Goal: Task Accomplishment & Management: Use online tool/utility

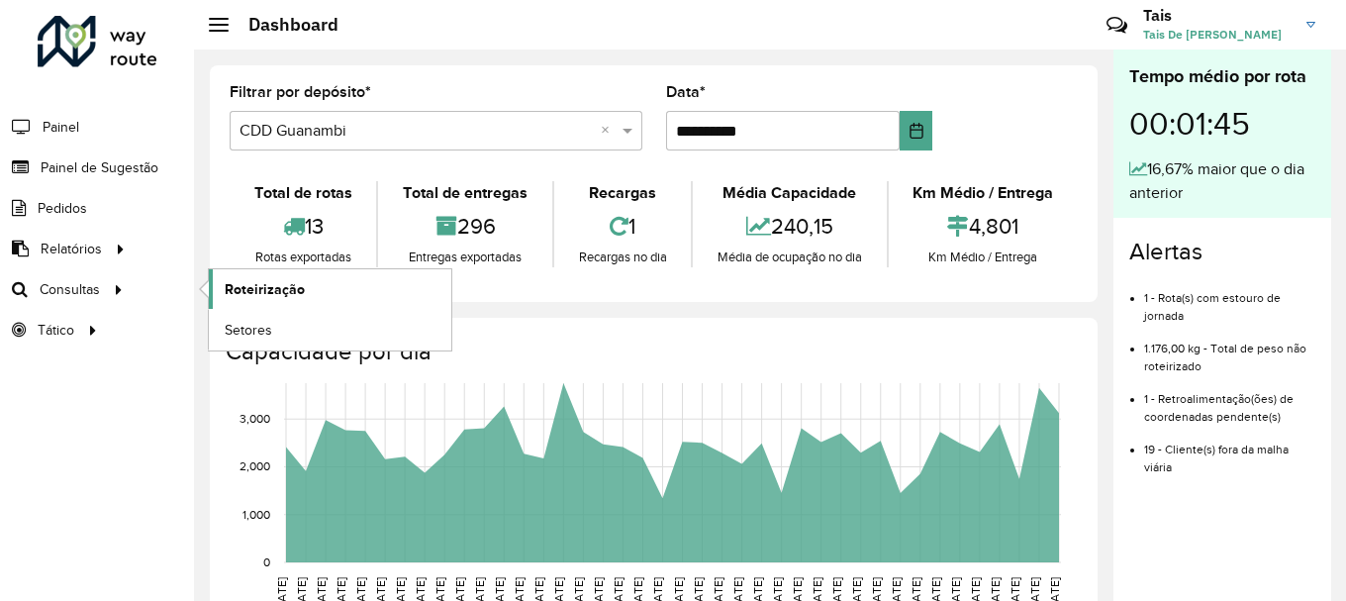
click at [349, 297] on link "Roteirização" at bounding box center [330, 289] width 243 height 40
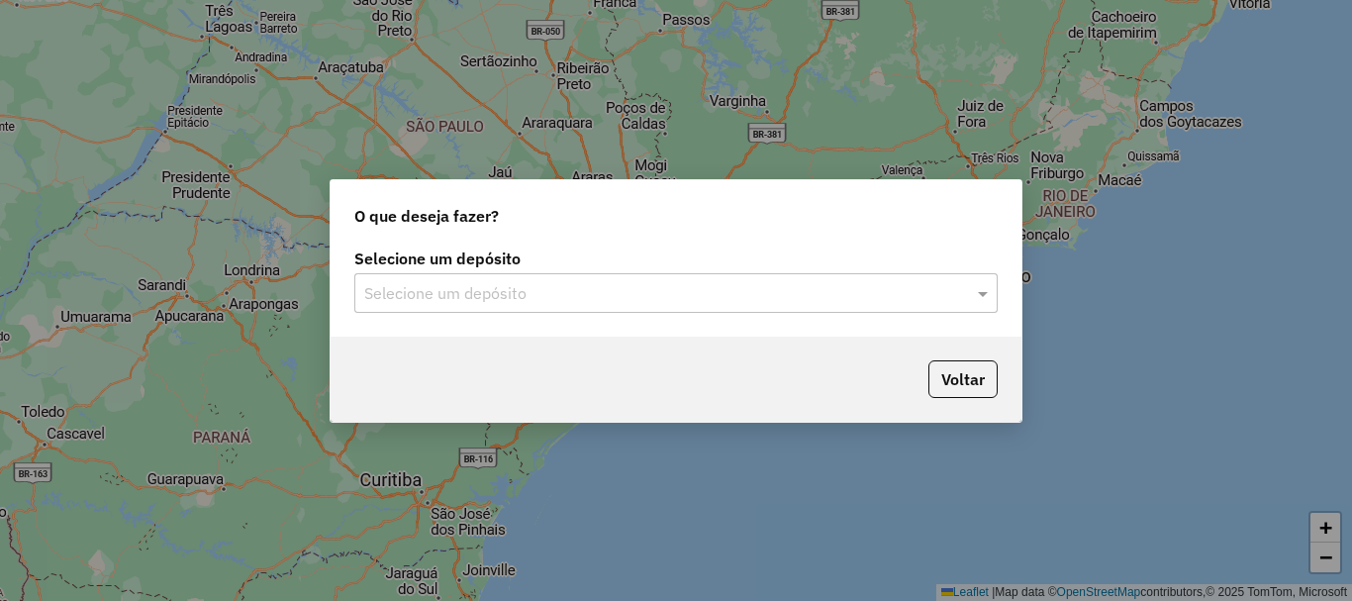
click at [628, 296] on input "text" at bounding box center [656, 294] width 584 height 24
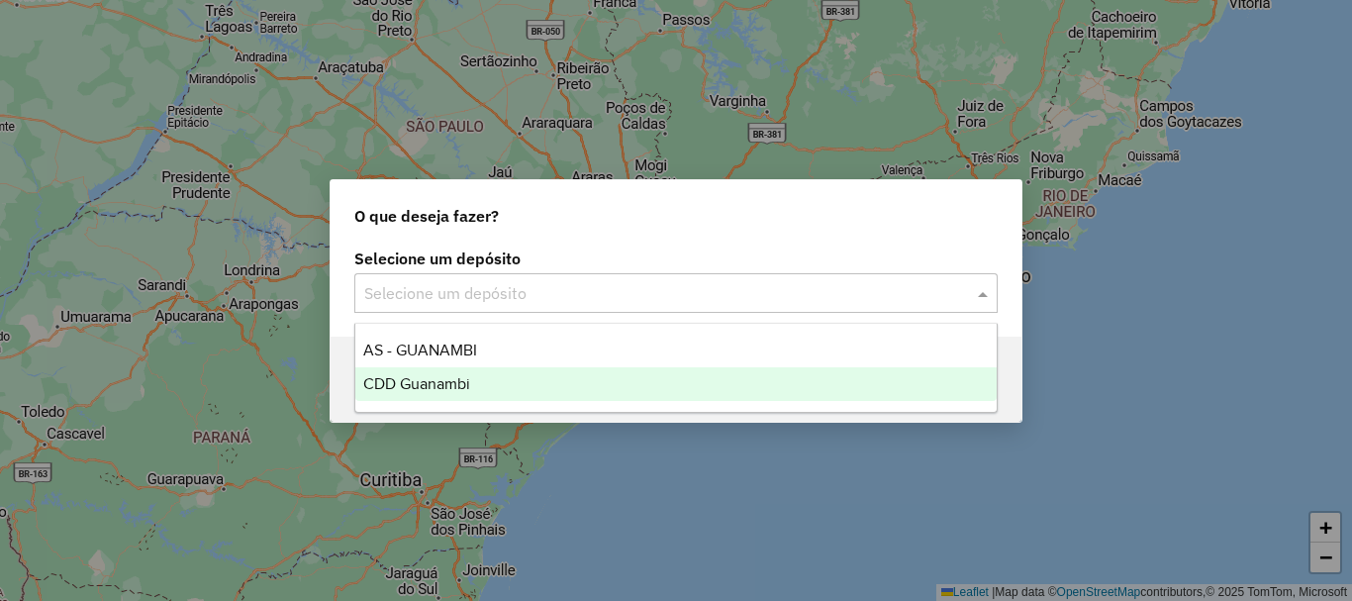
click at [462, 381] on span "CDD Guanambi" at bounding box center [416, 383] width 107 height 17
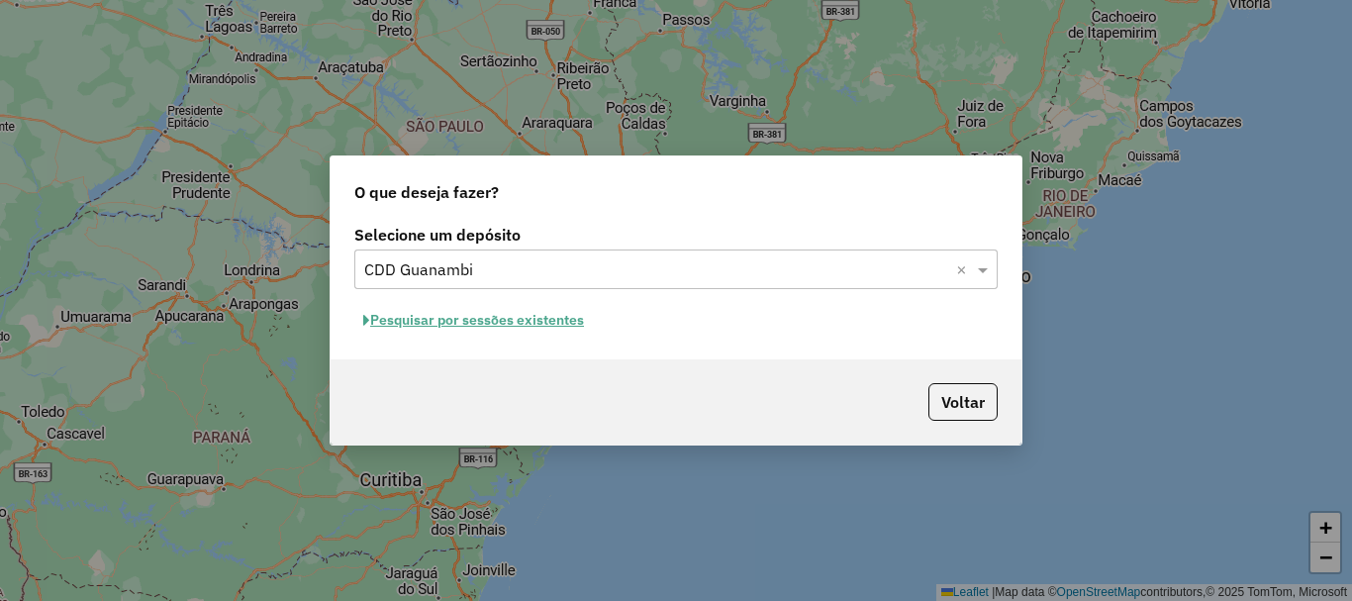
click at [566, 325] on button "Pesquisar por sessões existentes" at bounding box center [473, 320] width 239 height 31
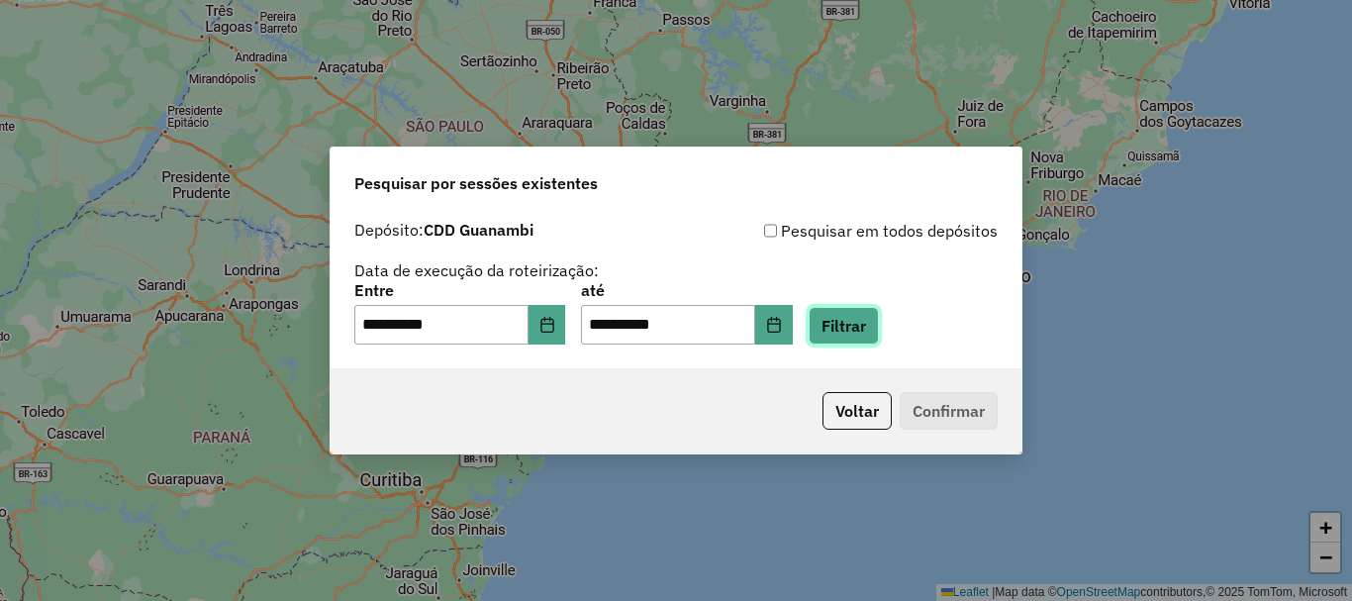
click at [865, 317] on button "Filtrar" at bounding box center [844, 326] width 70 height 38
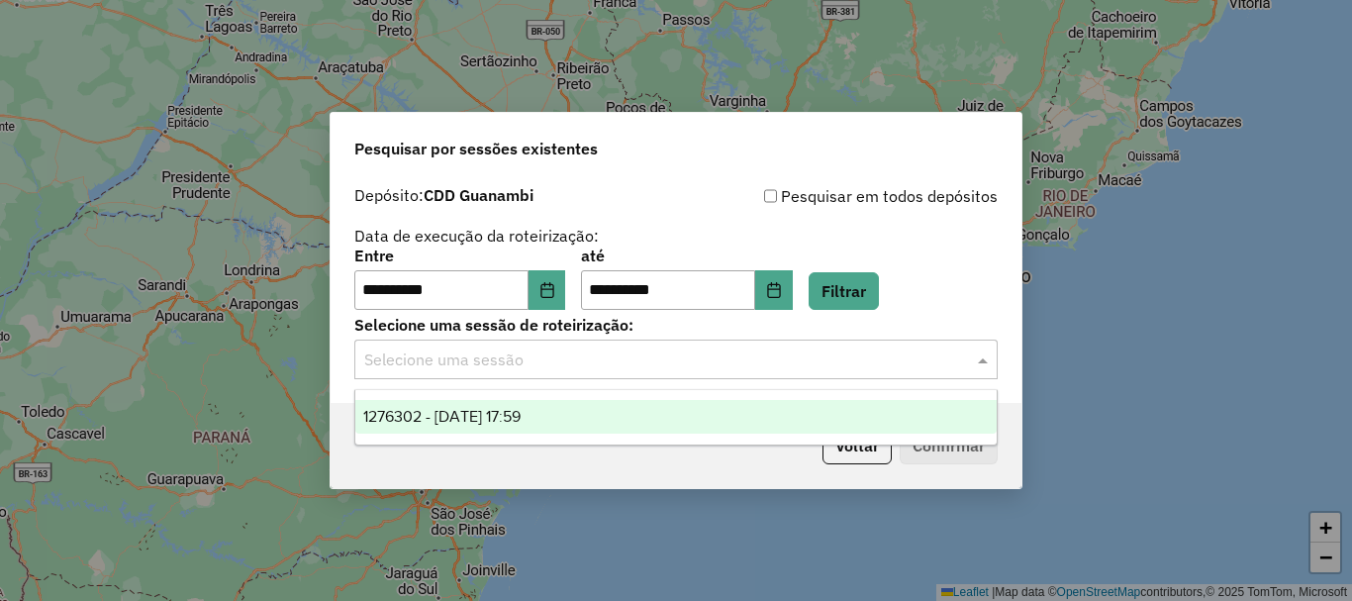
click at [570, 349] on input "text" at bounding box center [656, 360] width 584 height 24
click at [574, 421] on div "1276302 - 16/09/2025 17:59" at bounding box center [675, 417] width 641 height 34
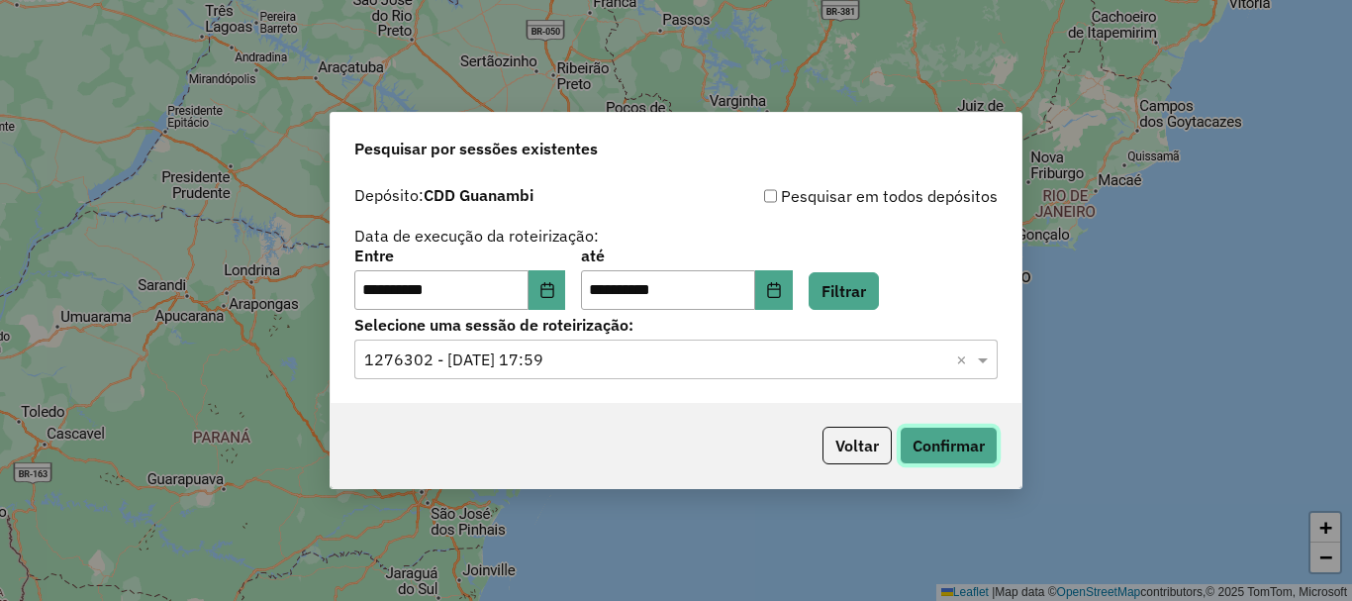
click at [924, 439] on button "Confirmar" at bounding box center [949, 446] width 98 height 38
click at [968, 452] on button "Confirmar" at bounding box center [949, 446] width 98 height 38
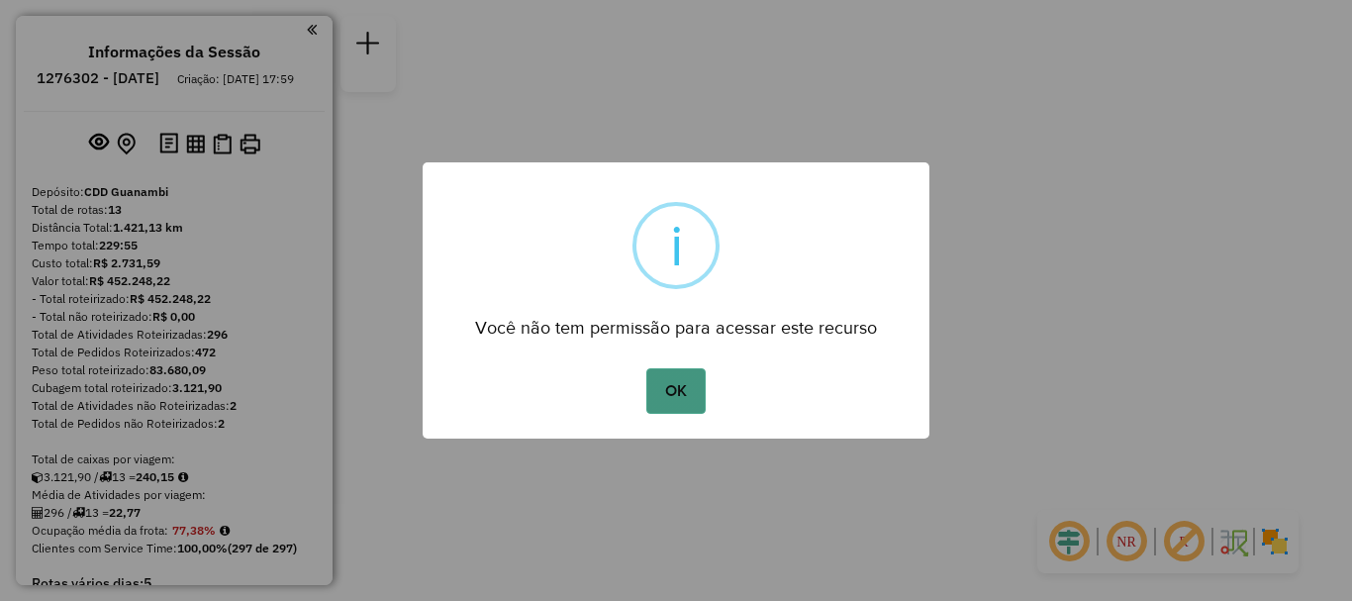
click at [685, 390] on button "OK" at bounding box center [675, 391] width 58 height 46
click at [679, 413] on button "OK" at bounding box center [675, 391] width 58 height 46
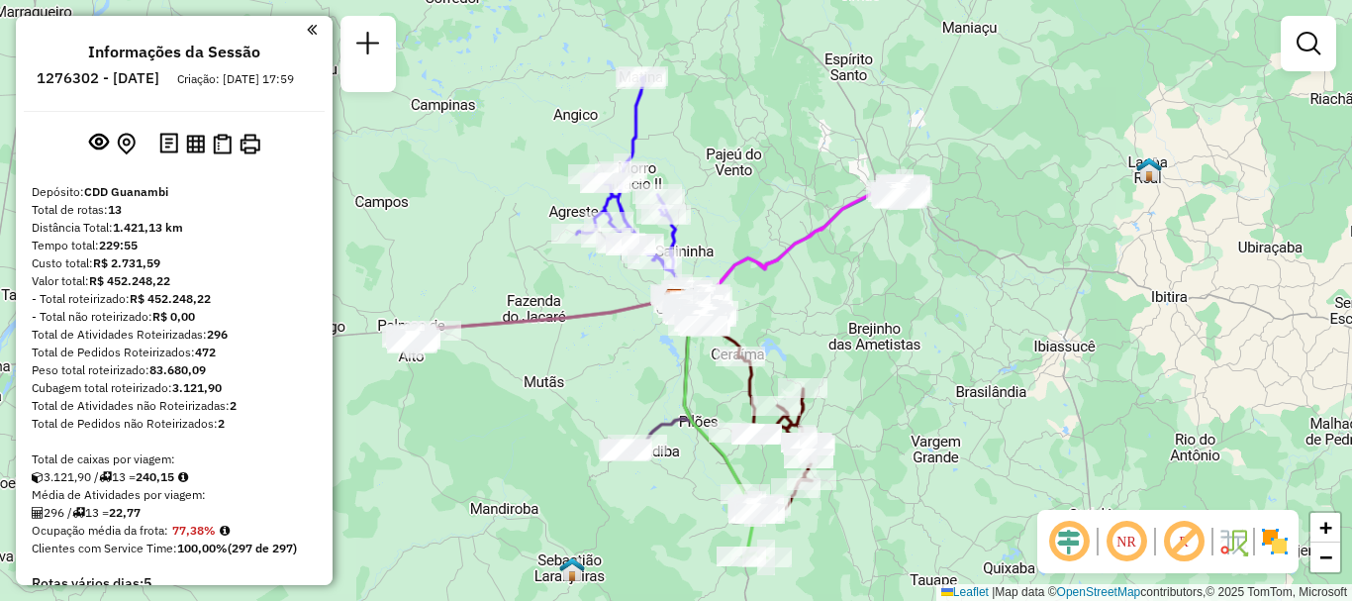
click at [1115, 546] on em at bounding box center [1127, 542] width 48 height 48
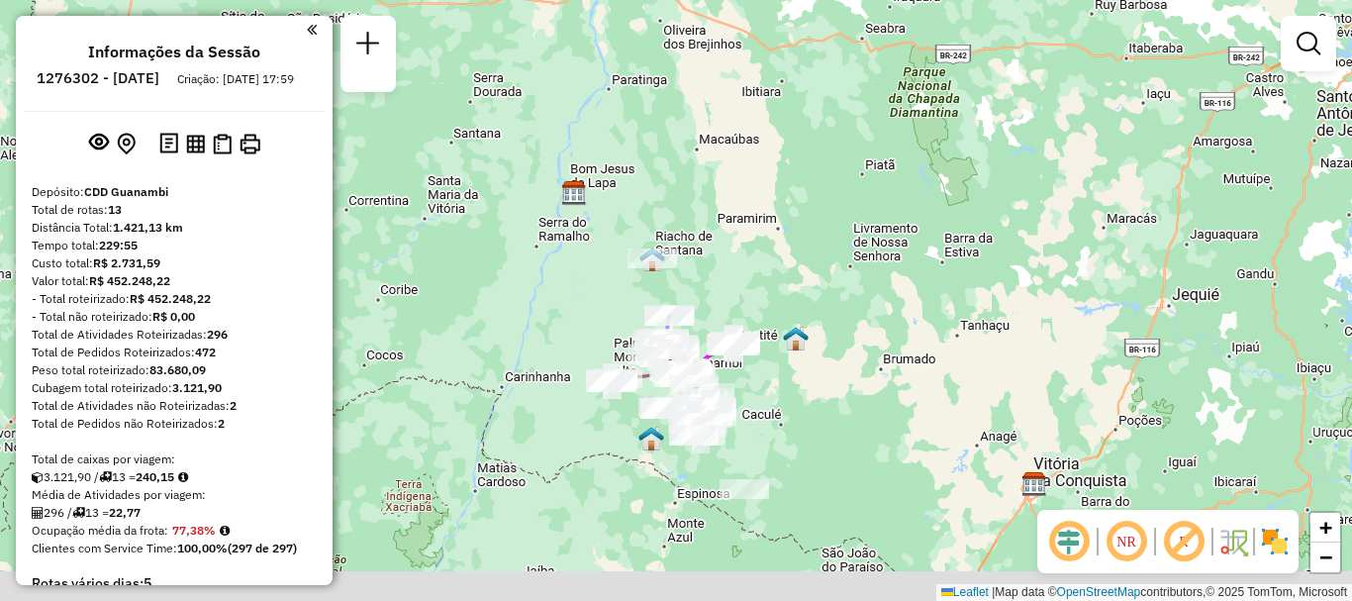
drag, startPoint x: 813, startPoint y: 499, endPoint x: 820, endPoint y: 434, distance: 65.7
click at [820, 434] on div "Janela de atendimento Grade de atendimento Capacidade Transportadoras Veículos …" at bounding box center [676, 300] width 1352 height 601
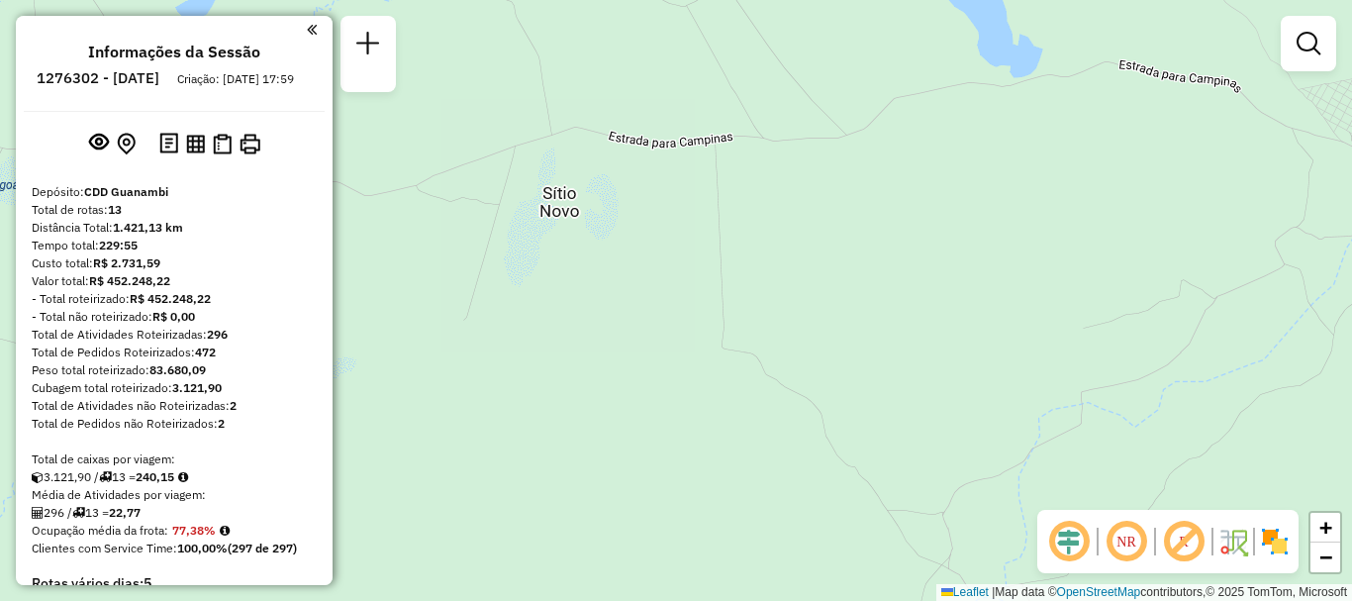
drag, startPoint x: 829, startPoint y: 404, endPoint x: 787, endPoint y: 110, distance: 296.9
click at [787, 111] on div "Janela de atendimento Grade de atendimento Capacidade Transportadoras Veículos …" at bounding box center [676, 300] width 1352 height 601
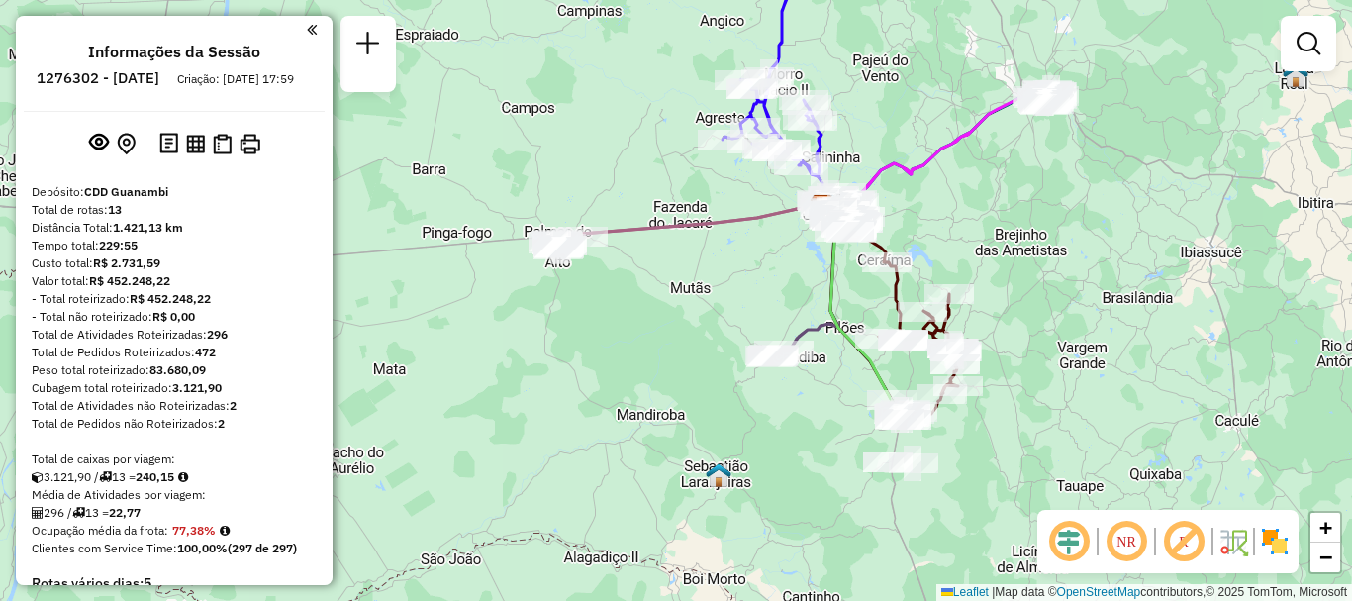
drag, startPoint x: 760, startPoint y: 492, endPoint x: 668, endPoint y: 263, distance: 246.5
click at [668, 263] on div "Janela de atendimento Grade de atendimento Capacidade Transportadoras Veículos …" at bounding box center [676, 300] width 1352 height 601
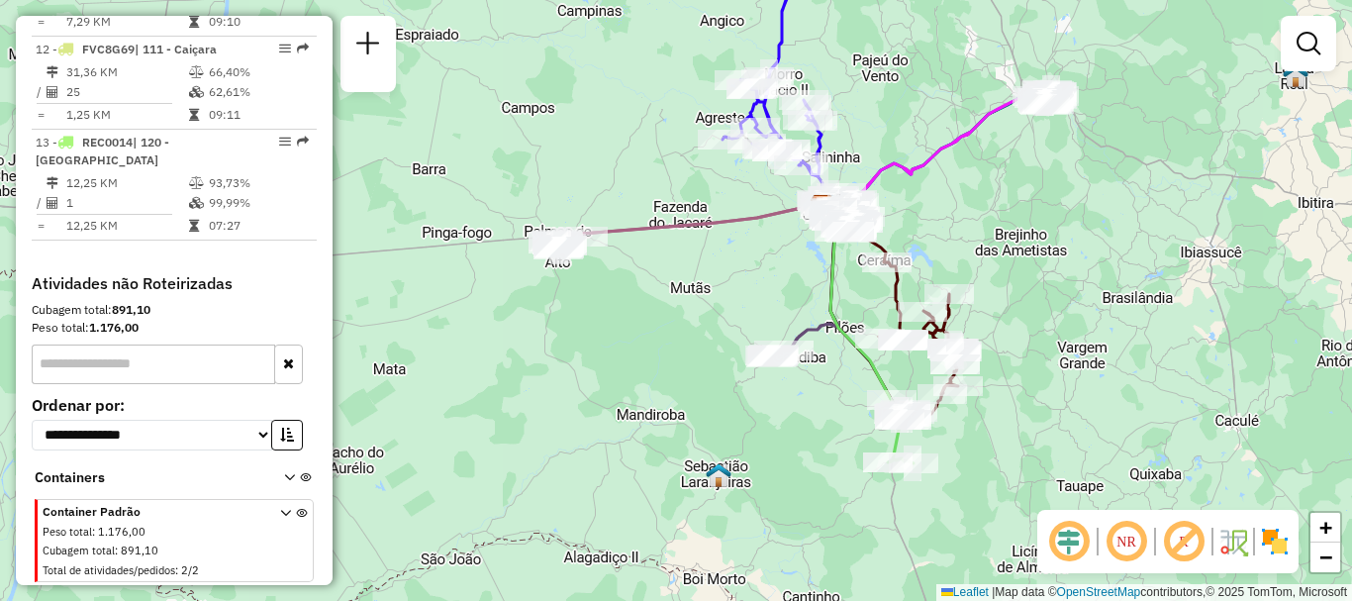
scroll to position [1640, 0]
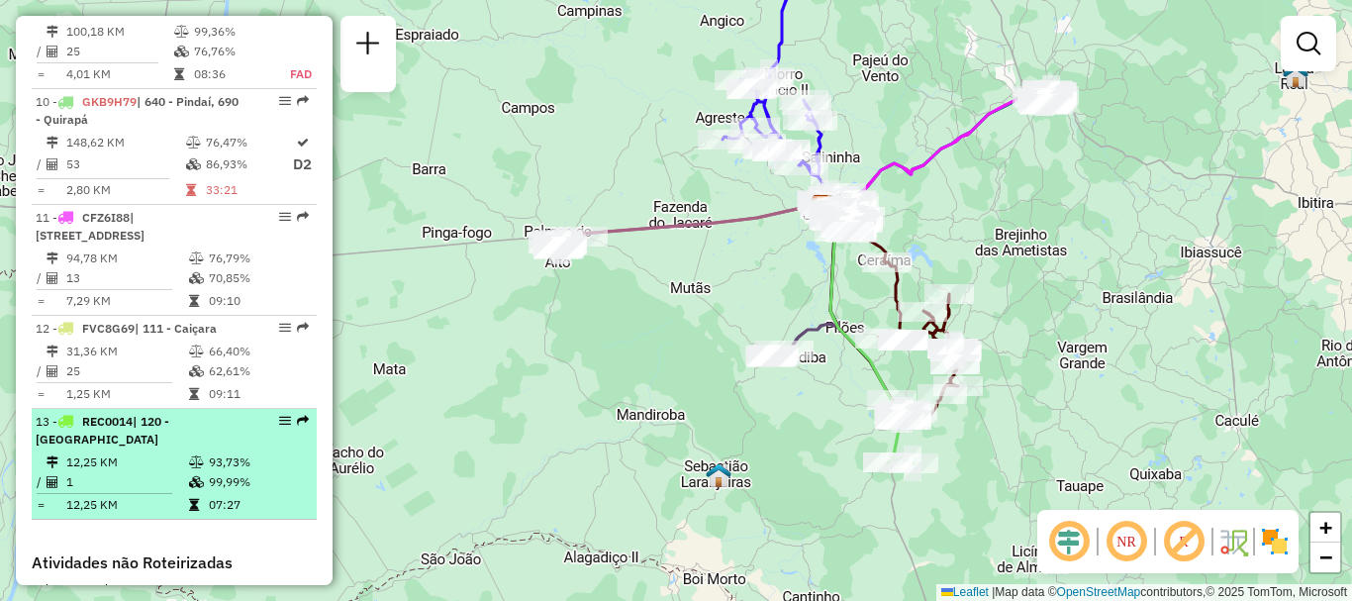
click at [131, 429] on span "REC0014" at bounding box center [107, 421] width 50 height 15
select select "**********"
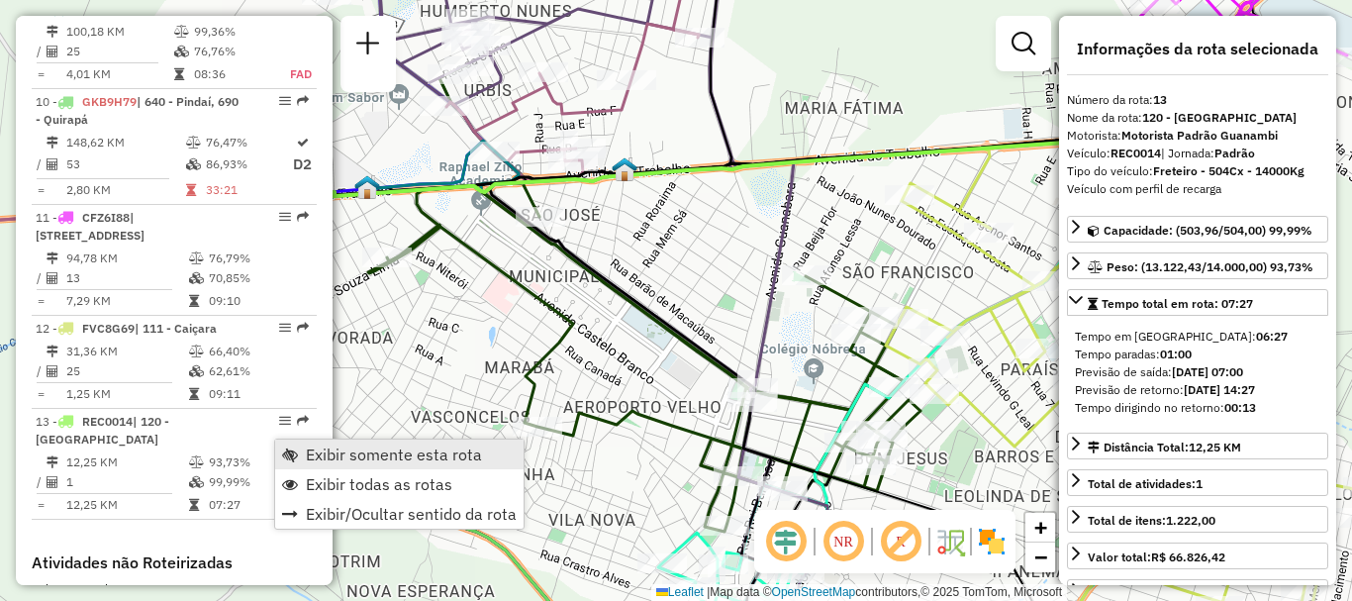
click at [327, 448] on span "Exibir somente esta rota" at bounding box center [394, 454] width 176 height 16
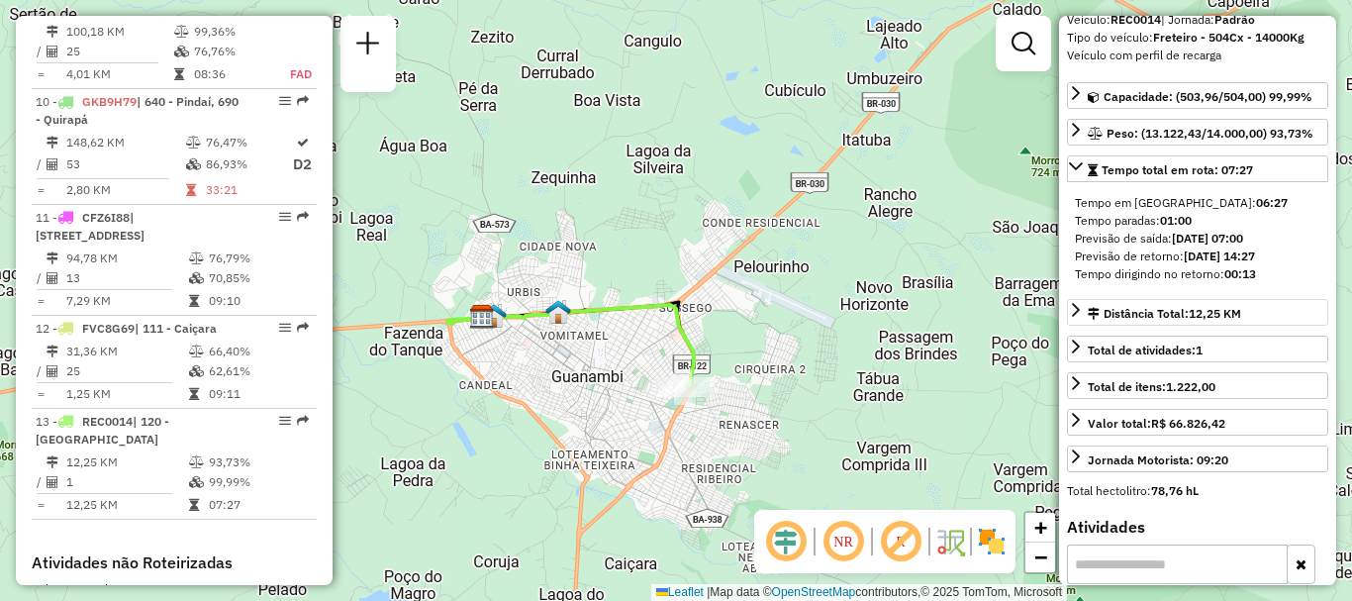
scroll to position [0, 0]
